Goal: Task Accomplishment & Management: Complete application form

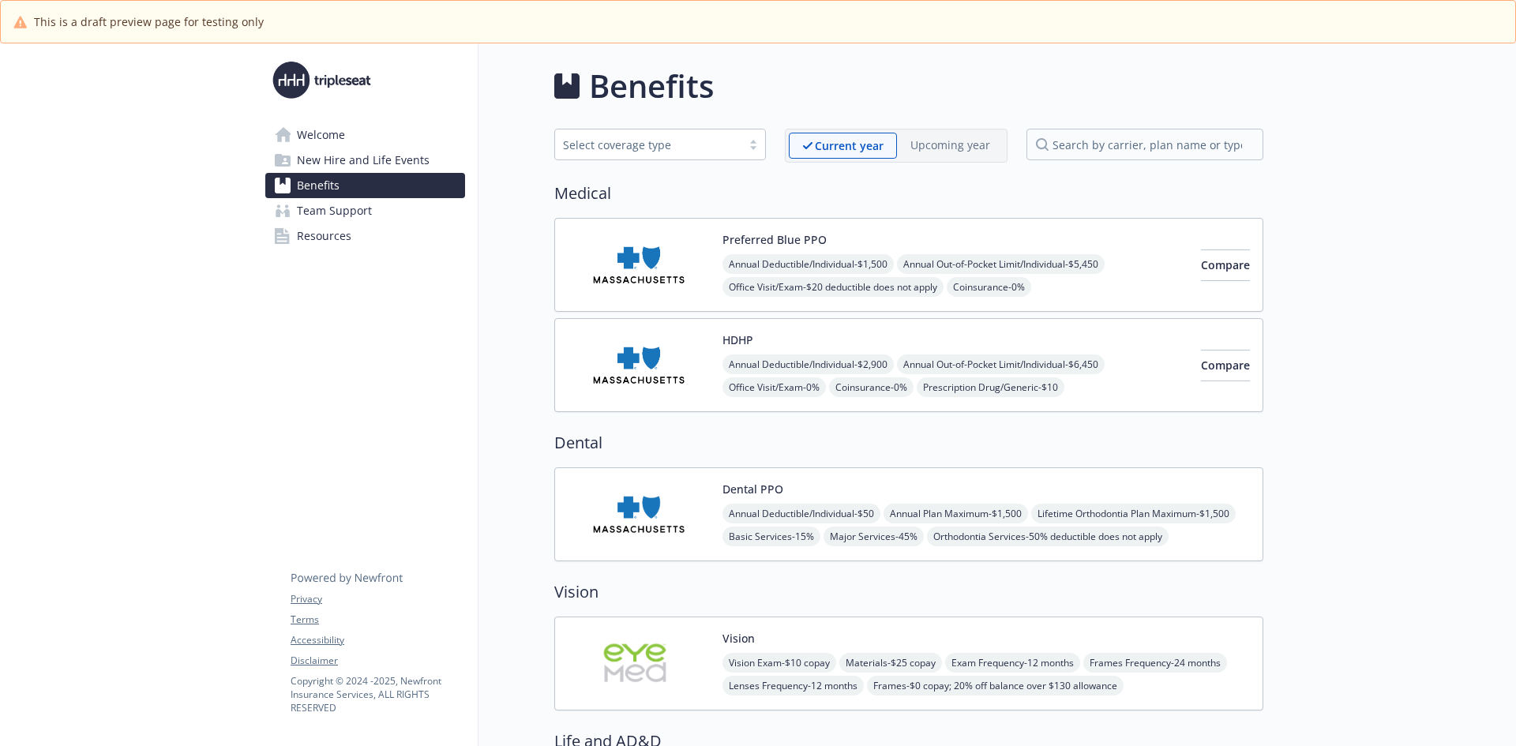
click at [321, 164] on span "New Hire and Life Events" at bounding box center [363, 160] width 133 height 25
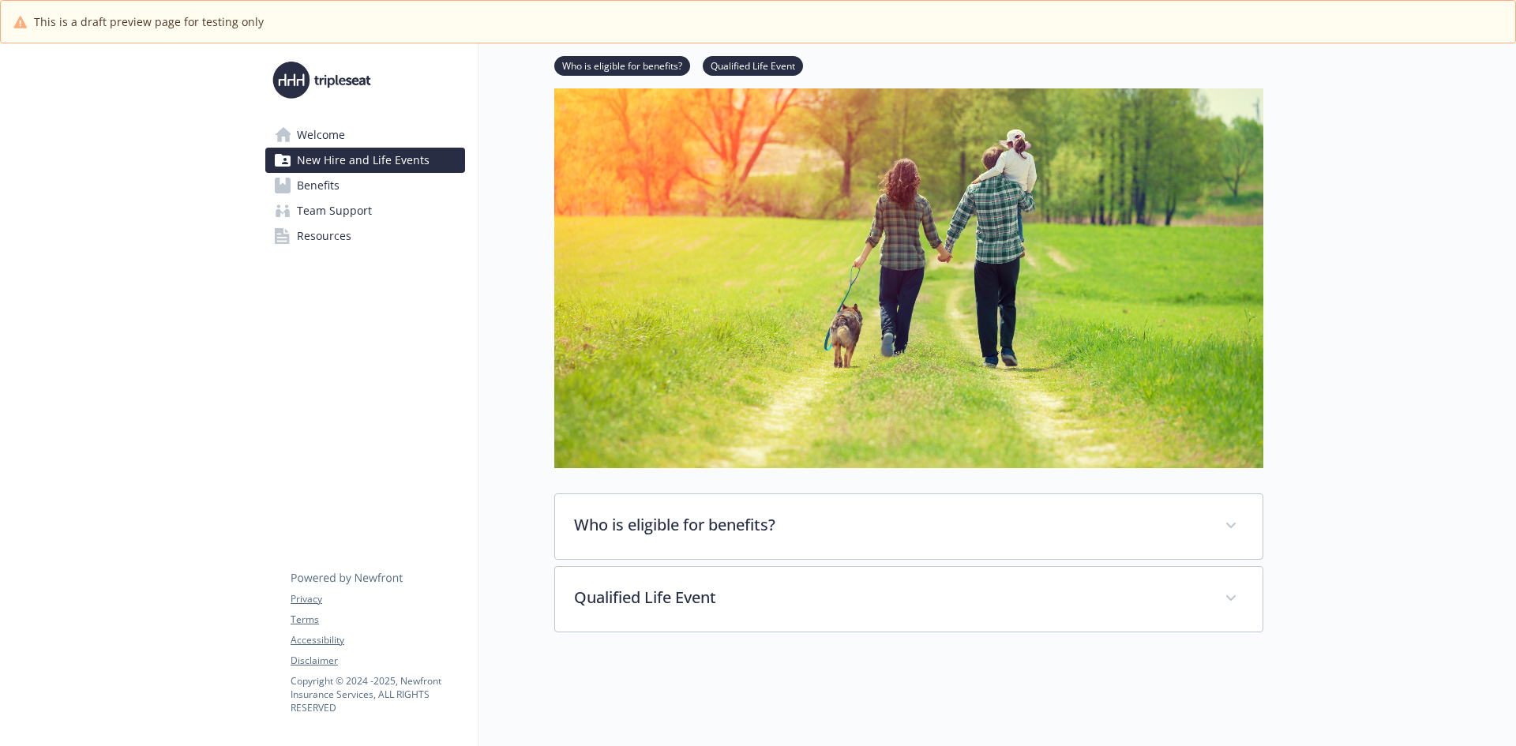
scroll to position [190, 0]
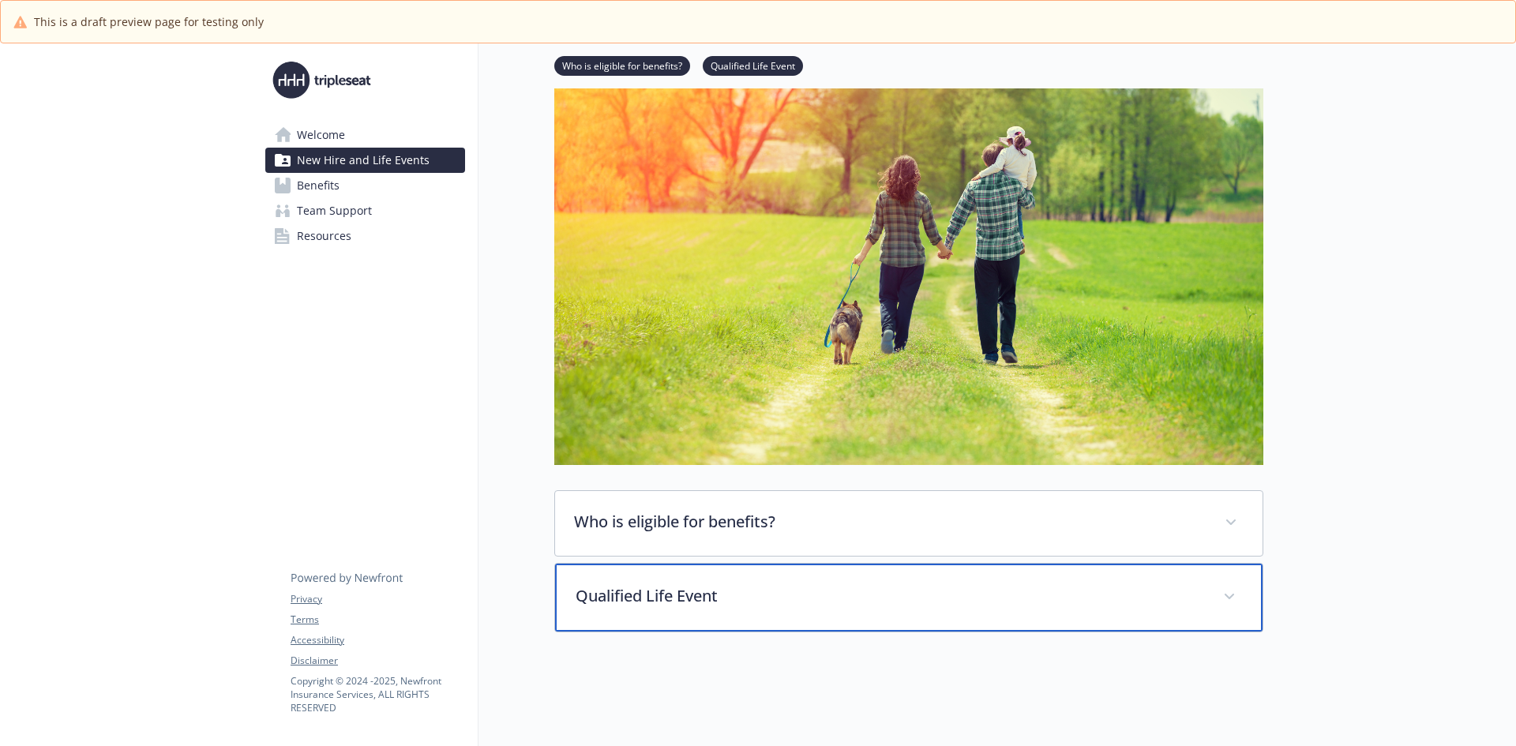
click at [723, 584] on p "Qualified Life Event" at bounding box center [890, 596] width 629 height 24
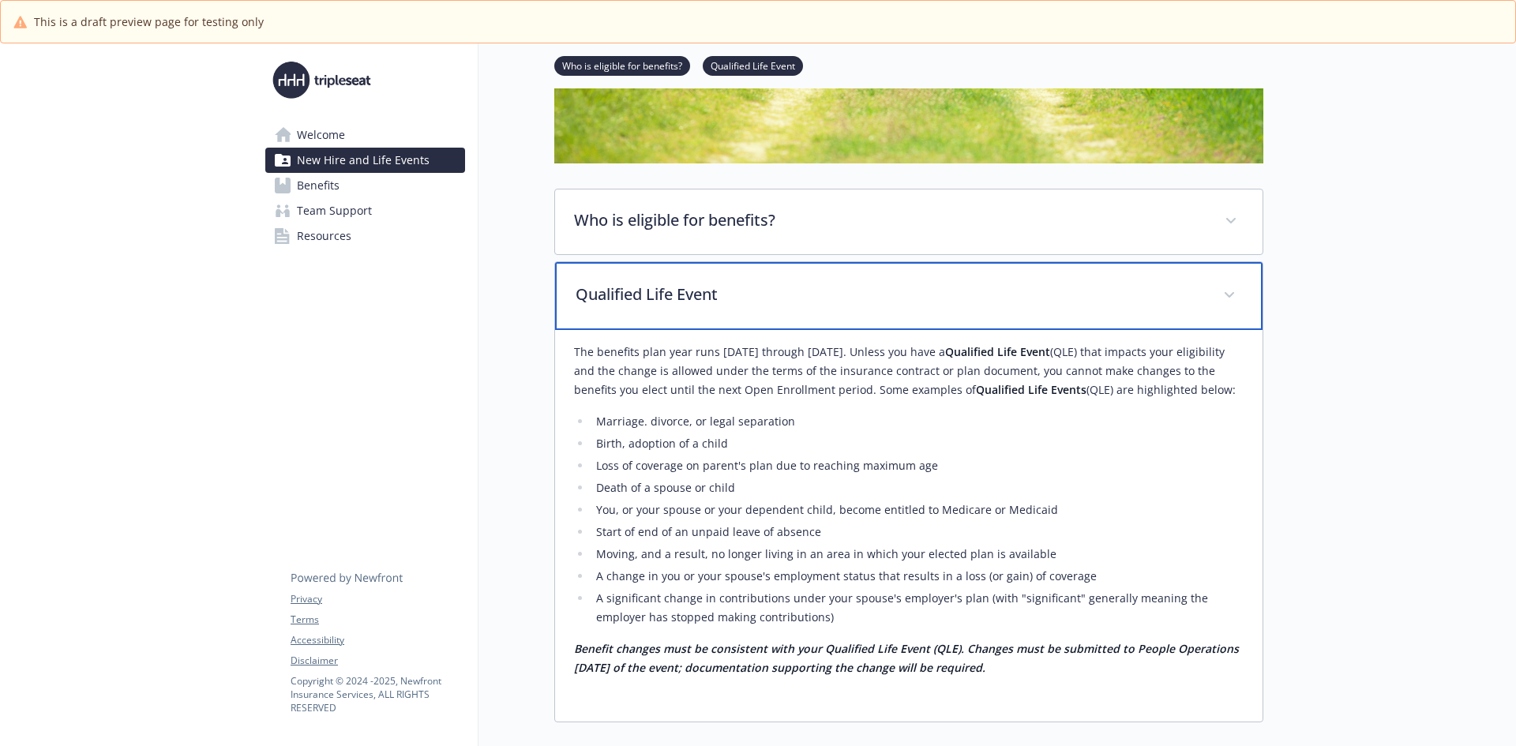
scroll to position [506, 0]
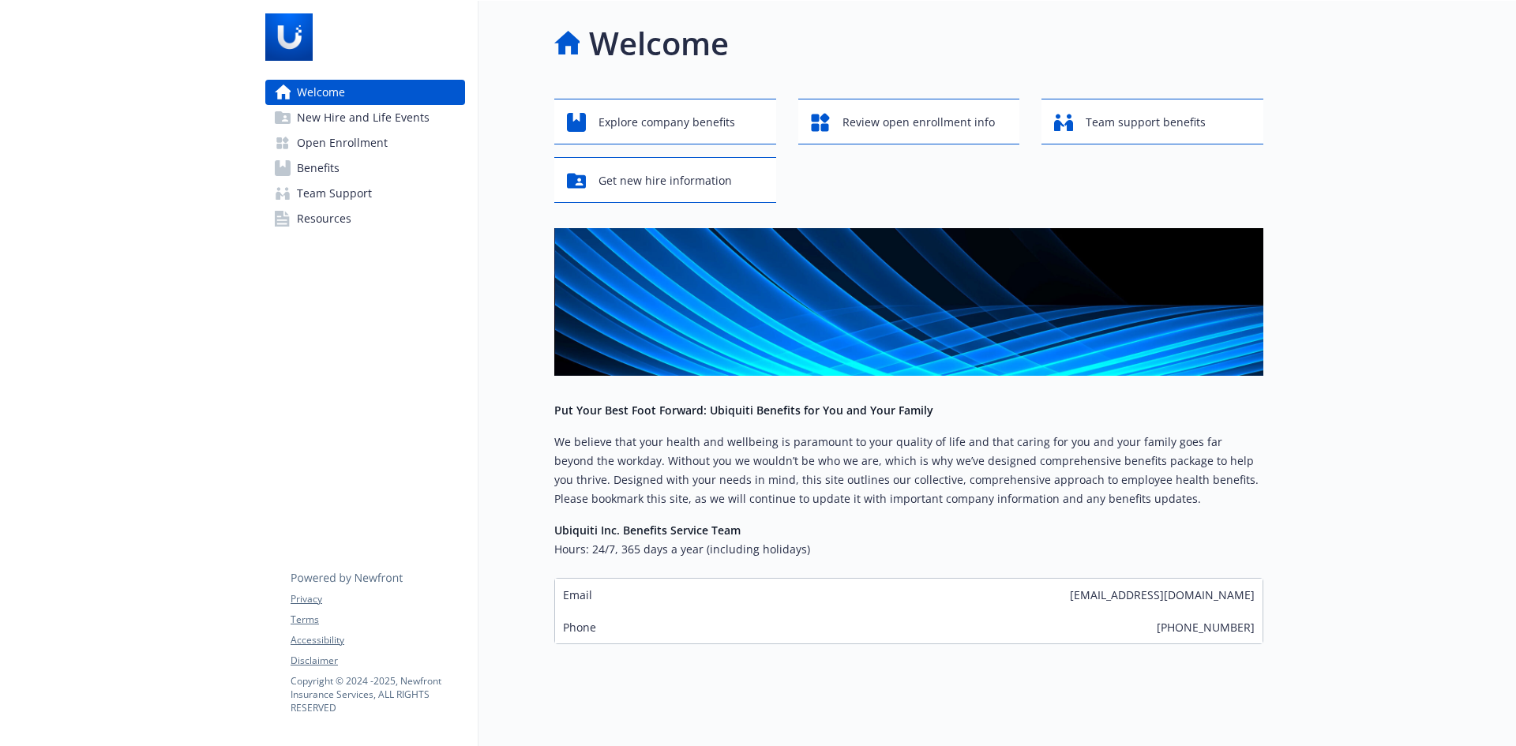
click at [314, 124] on span "New Hire and Life Events" at bounding box center [363, 117] width 133 height 25
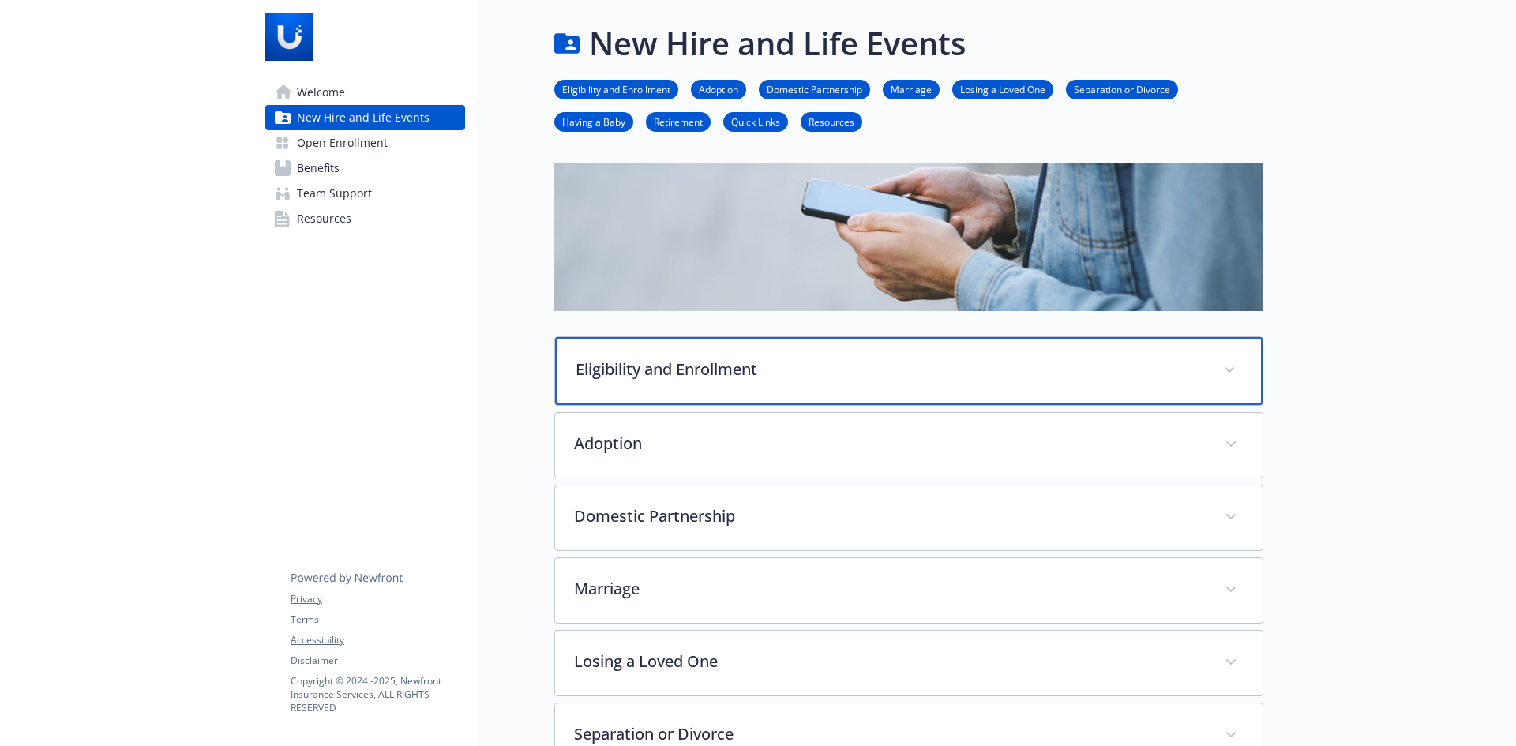
click at [1234, 374] on span at bounding box center [1229, 370] width 25 height 25
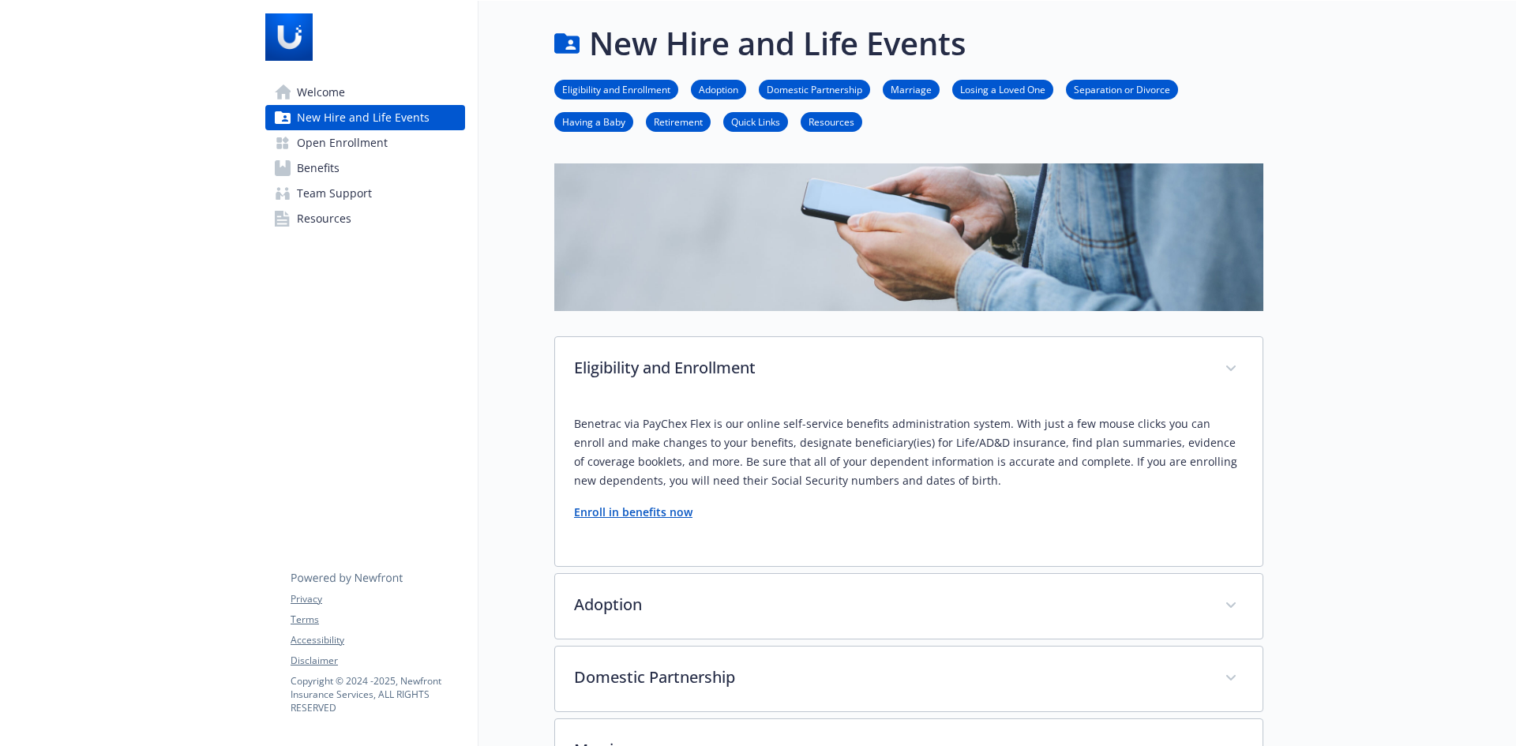
click at [659, 515] on strong "Enroll in benefits now" at bounding box center [633, 512] width 118 height 15
drag, startPoint x: 576, startPoint y: 422, endPoint x: 709, endPoint y: 424, distance: 133.5
click at [709, 424] on p "Benetrac via PayChex Flex is our online self-service benefits administration sy…" at bounding box center [909, 453] width 670 height 76
copy p "Benetrac via PayChex Flex"
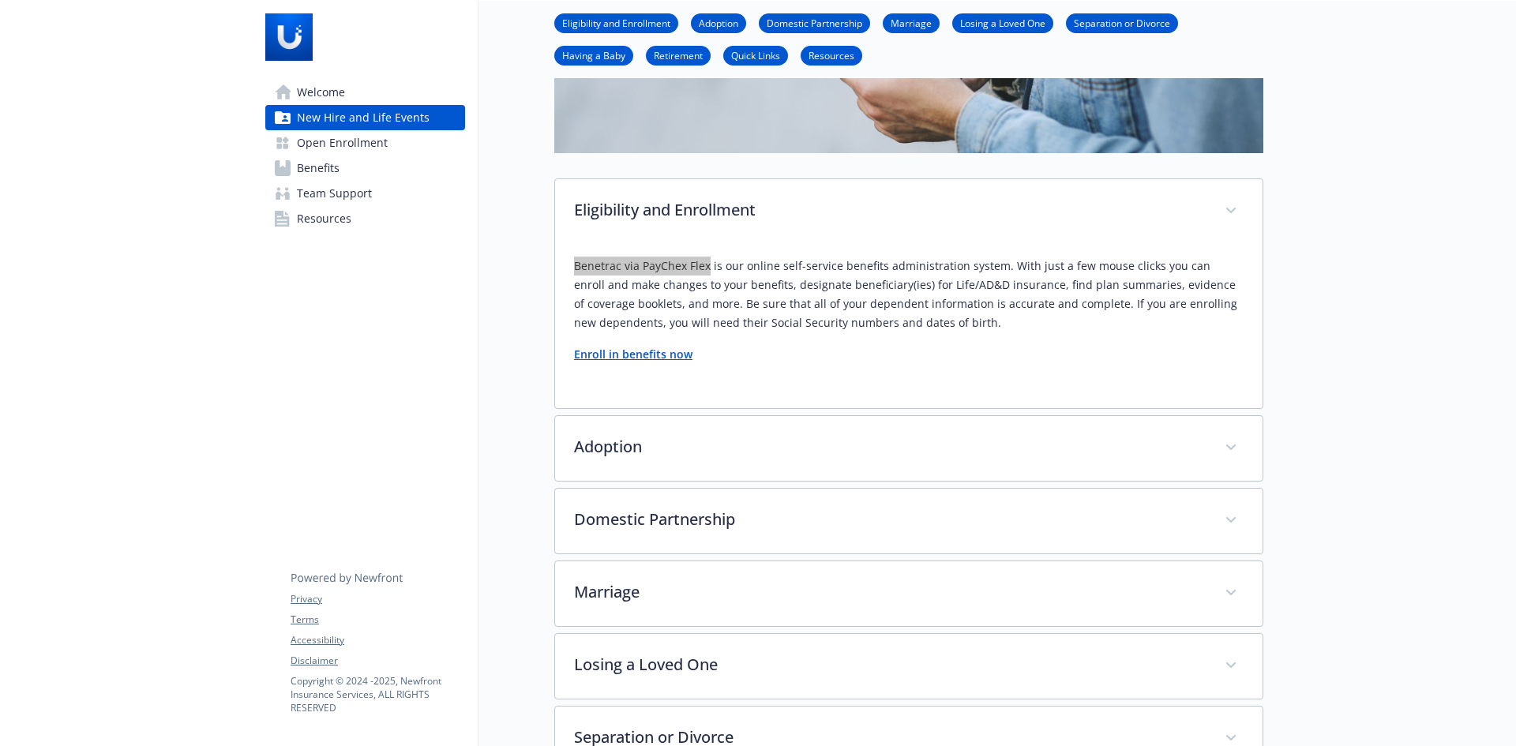
scroll to position [237, 0]
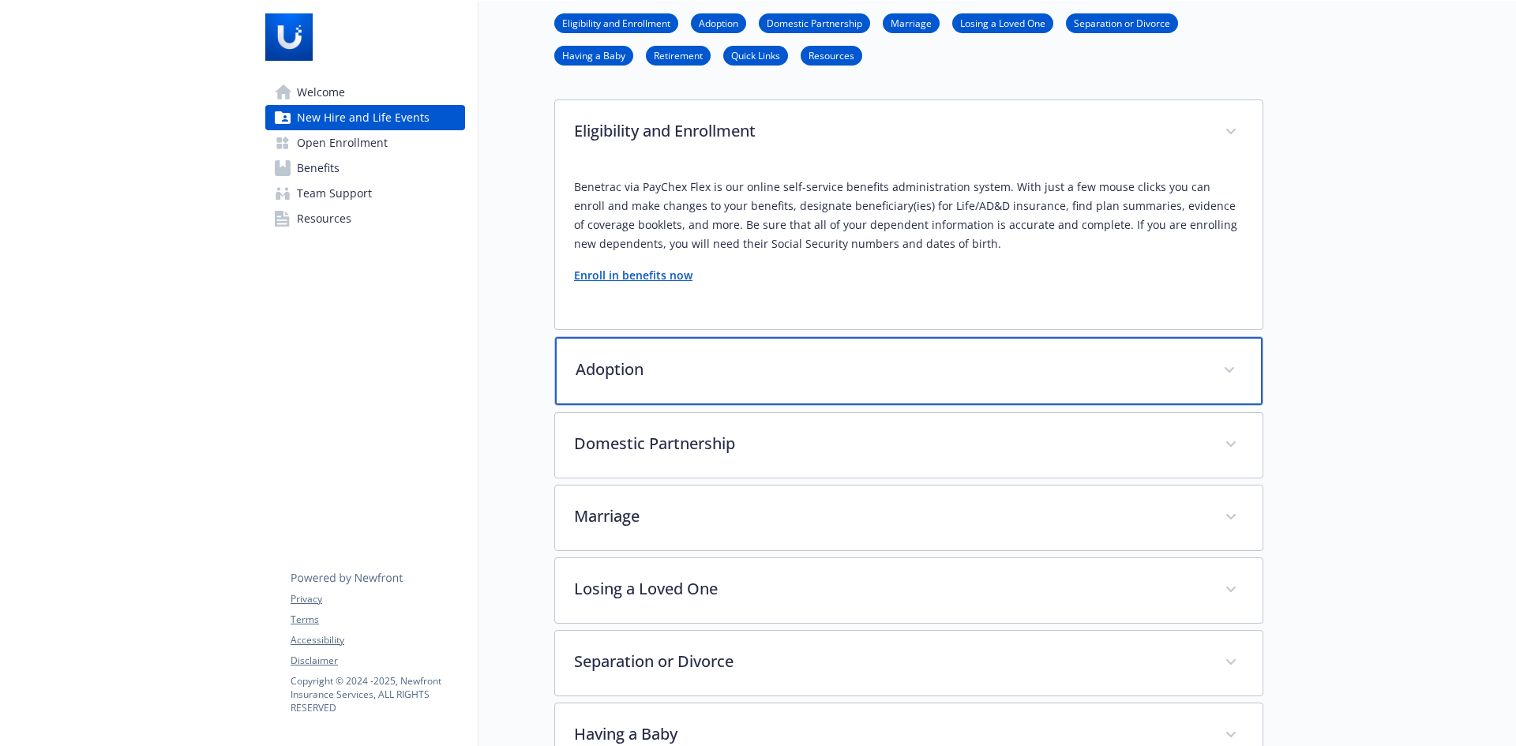
click at [1238, 370] on span at bounding box center [1229, 370] width 25 height 25
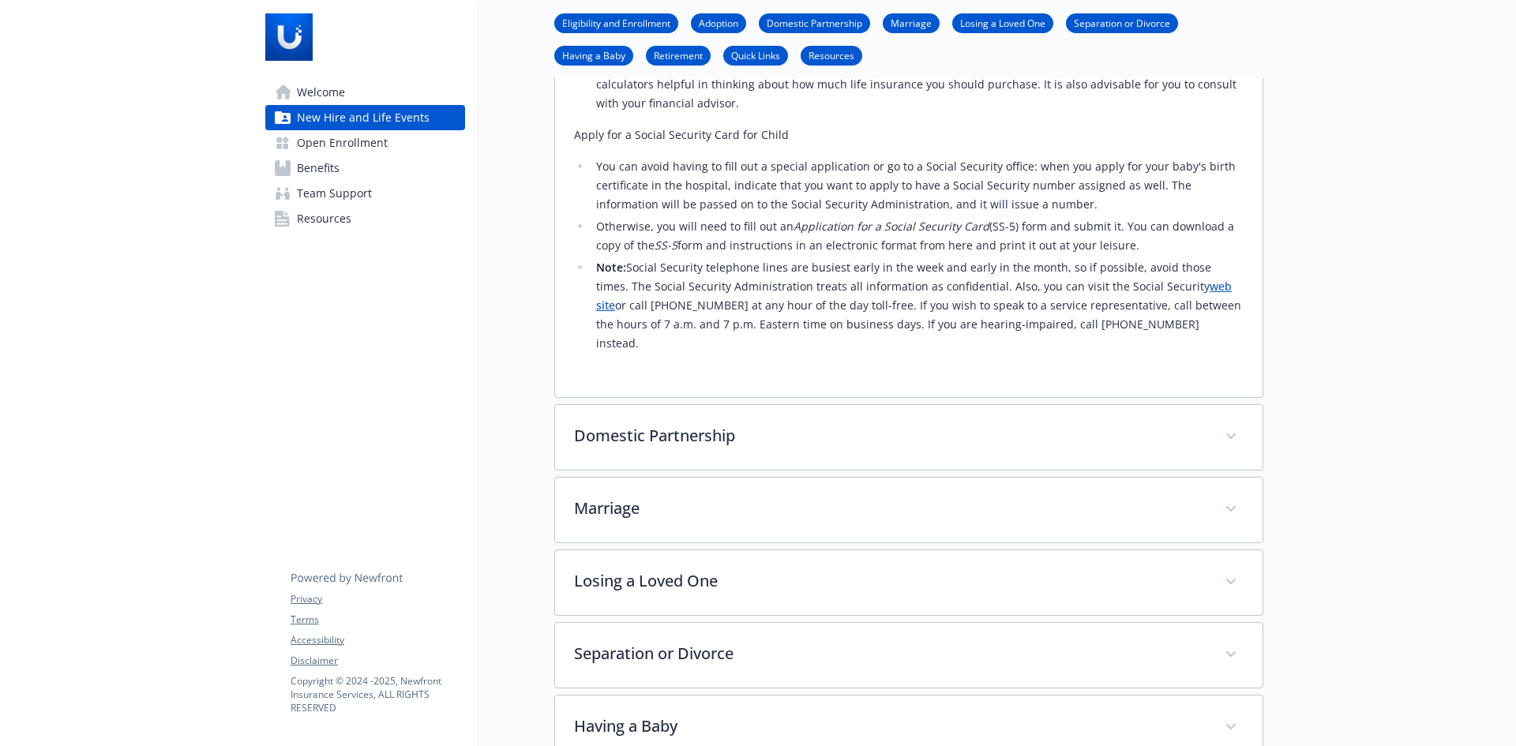
scroll to position [1027, 0]
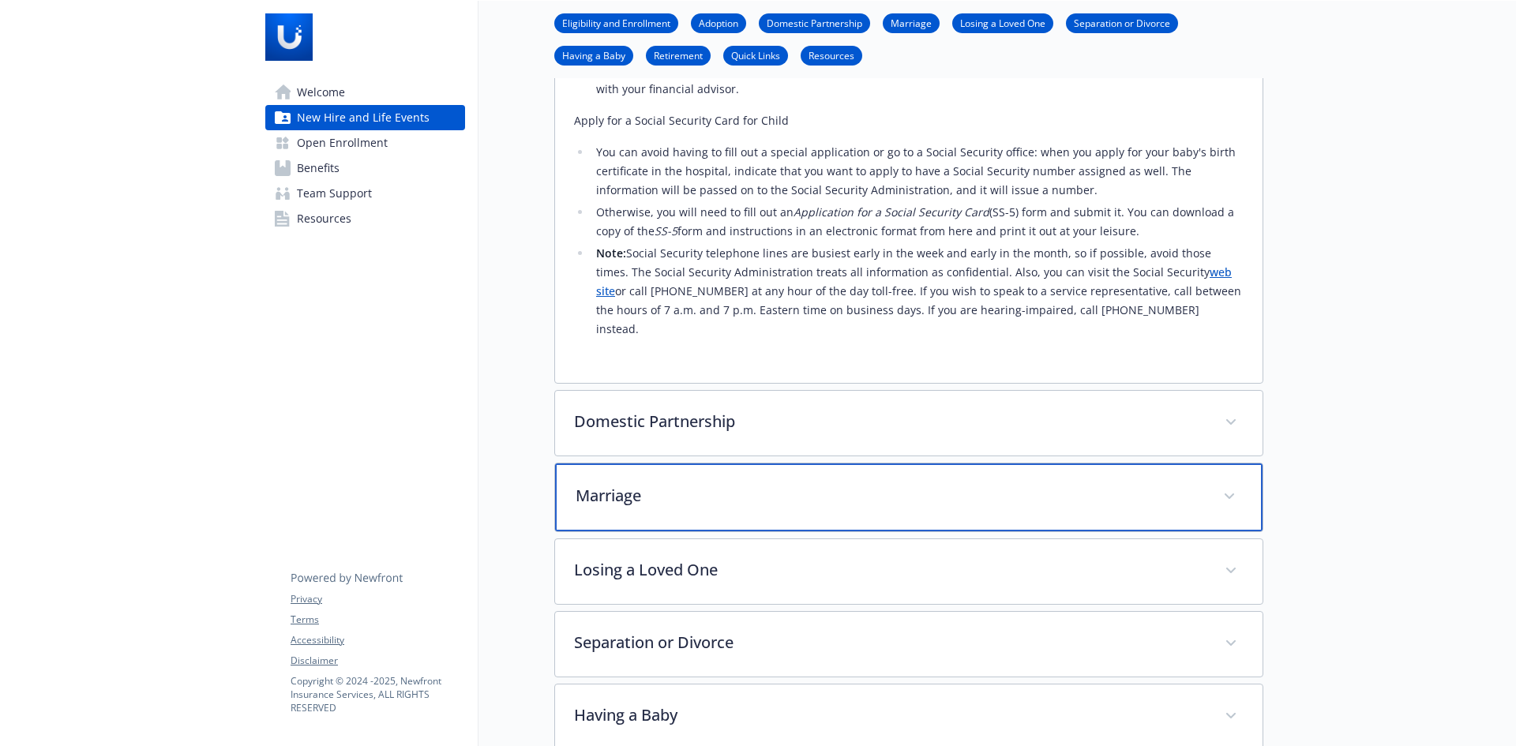
click at [868, 491] on div "Marriage" at bounding box center [909, 498] width 708 height 68
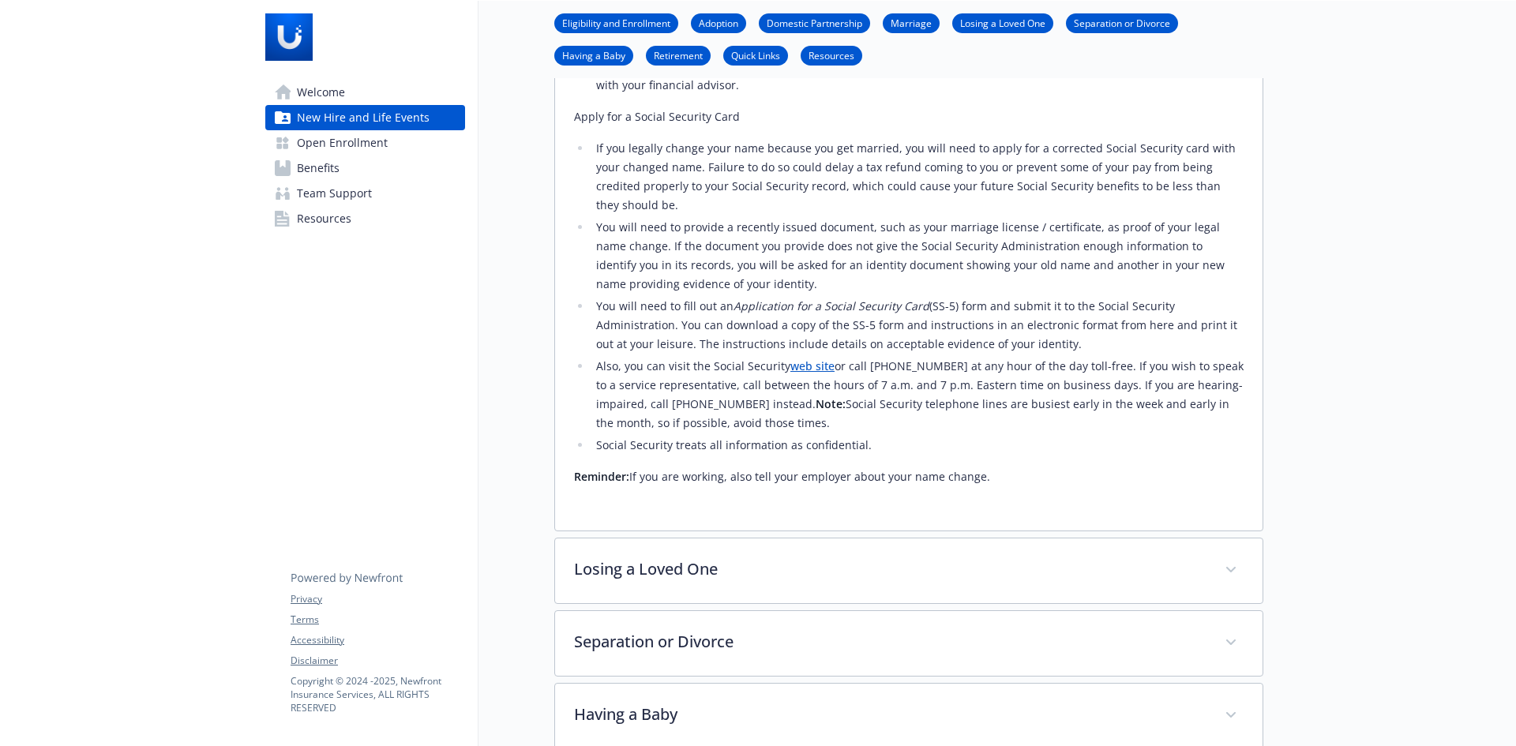
scroll to position [1896, 0]
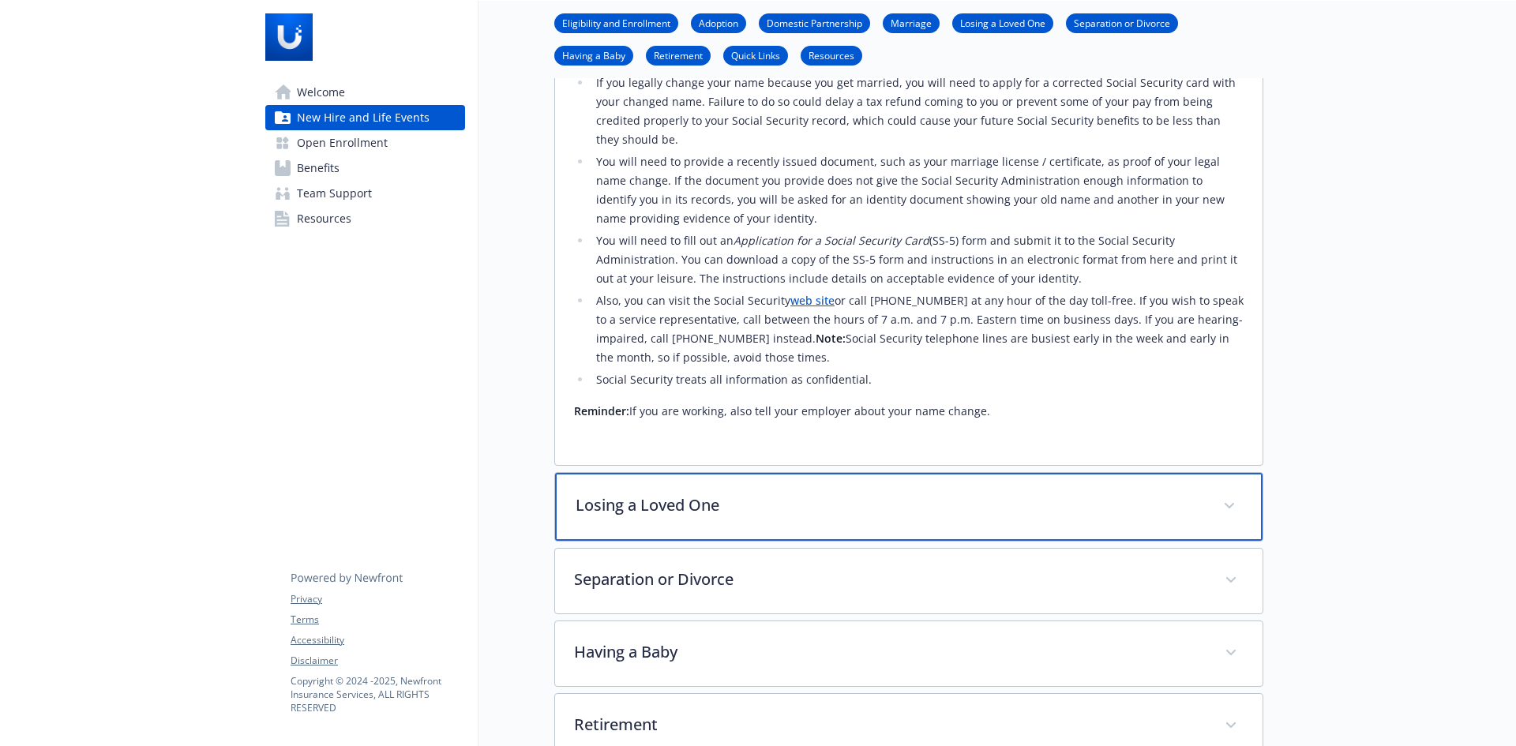
click at [831, 494] on p "Losing a Loved One" at bounding box center [890, 506] width 629 height 24
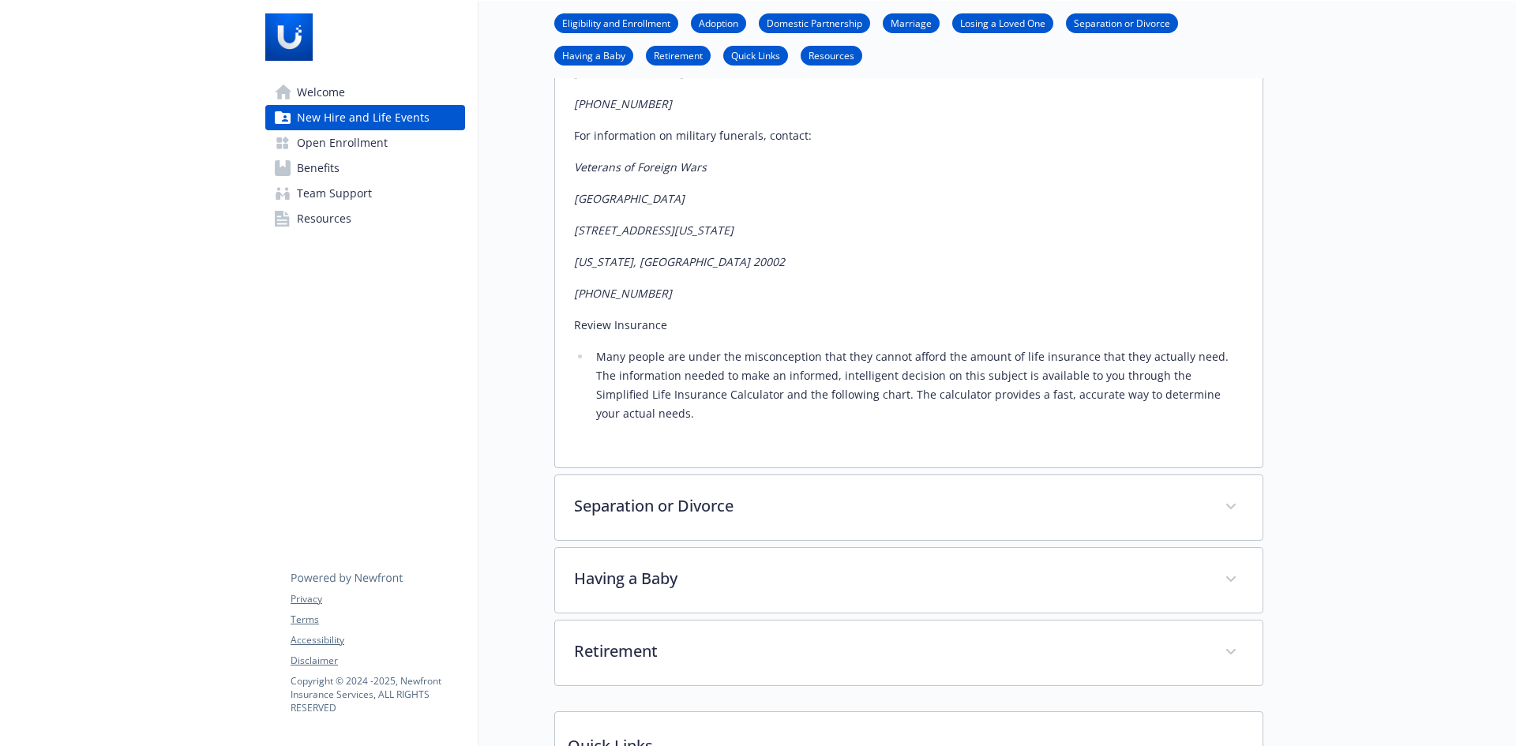
scroll to position [3159, 0]
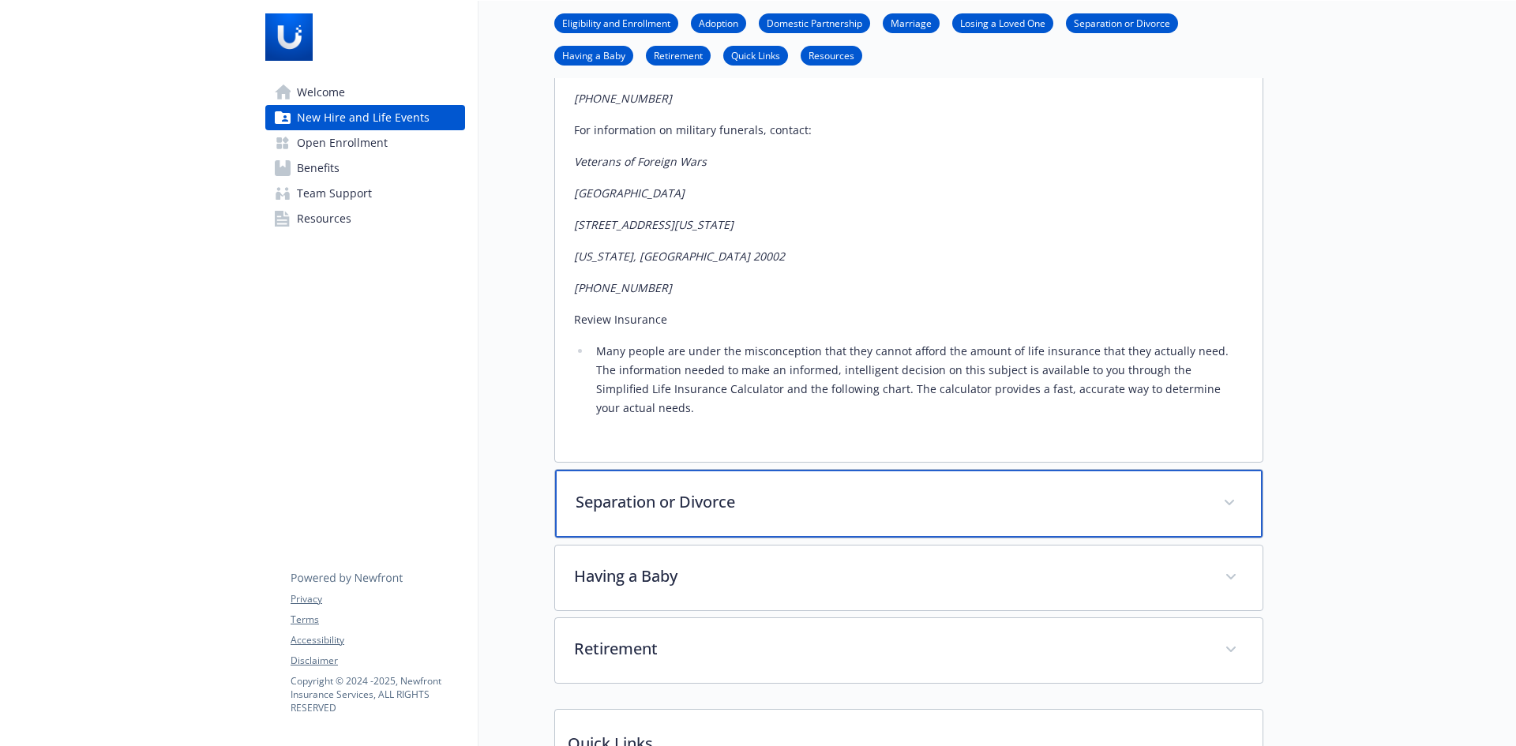
click at [1231, 490] on span at bounding box center [1229, 502] width 25 height 25
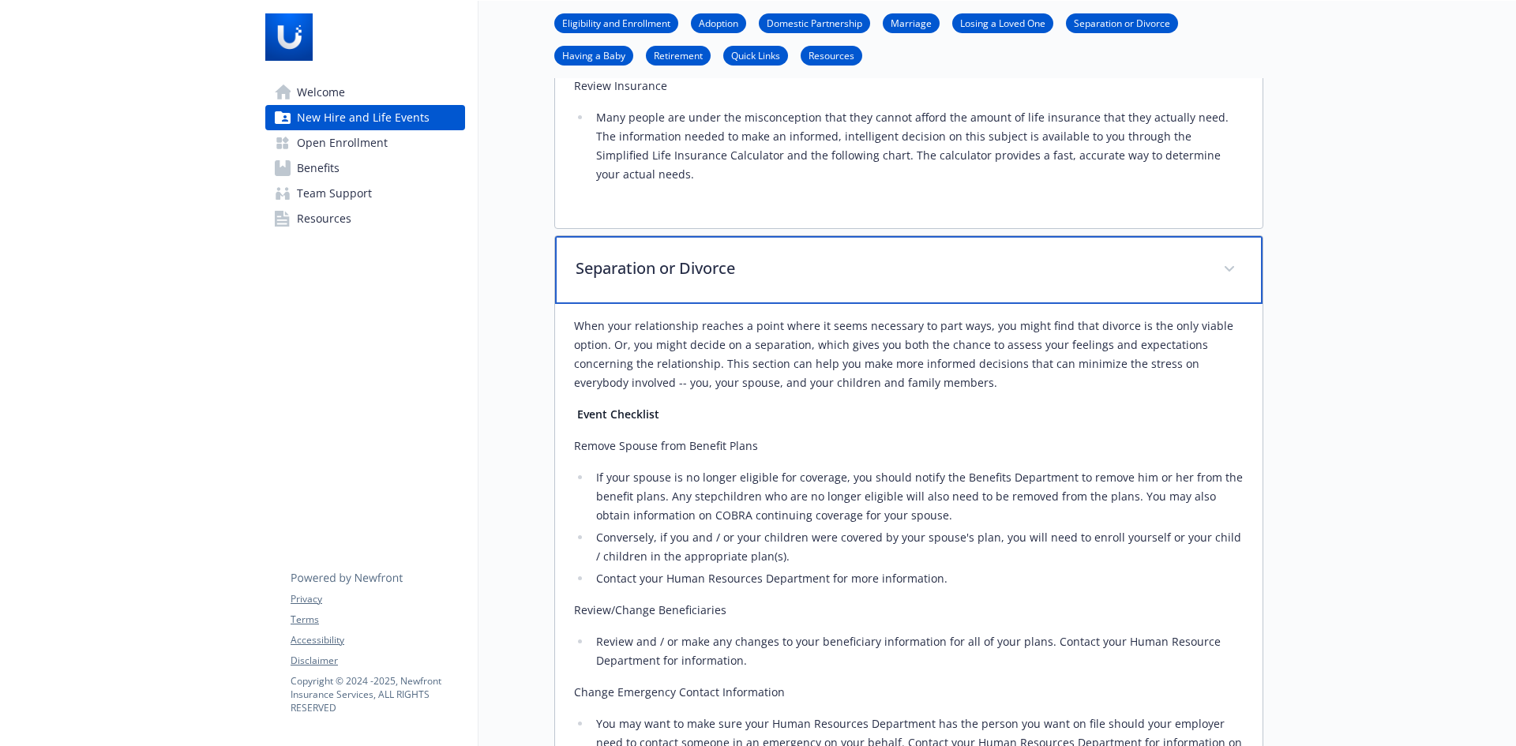
scroll to position [3396, 0]
